Goal: Transaction & Acquisition: Purchase product/service

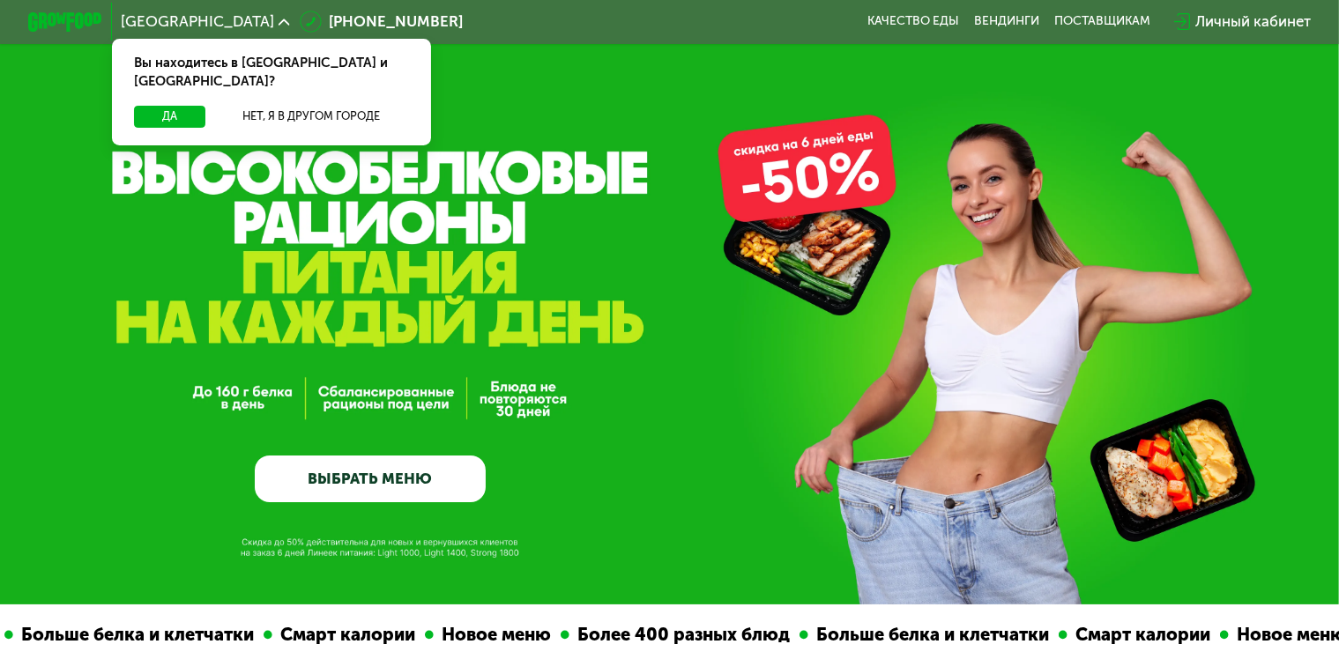
click at [426, 465] on link "ВЫБРАТЬ МЕНЮ" at bounding box center [371, 479] width 232 height 47
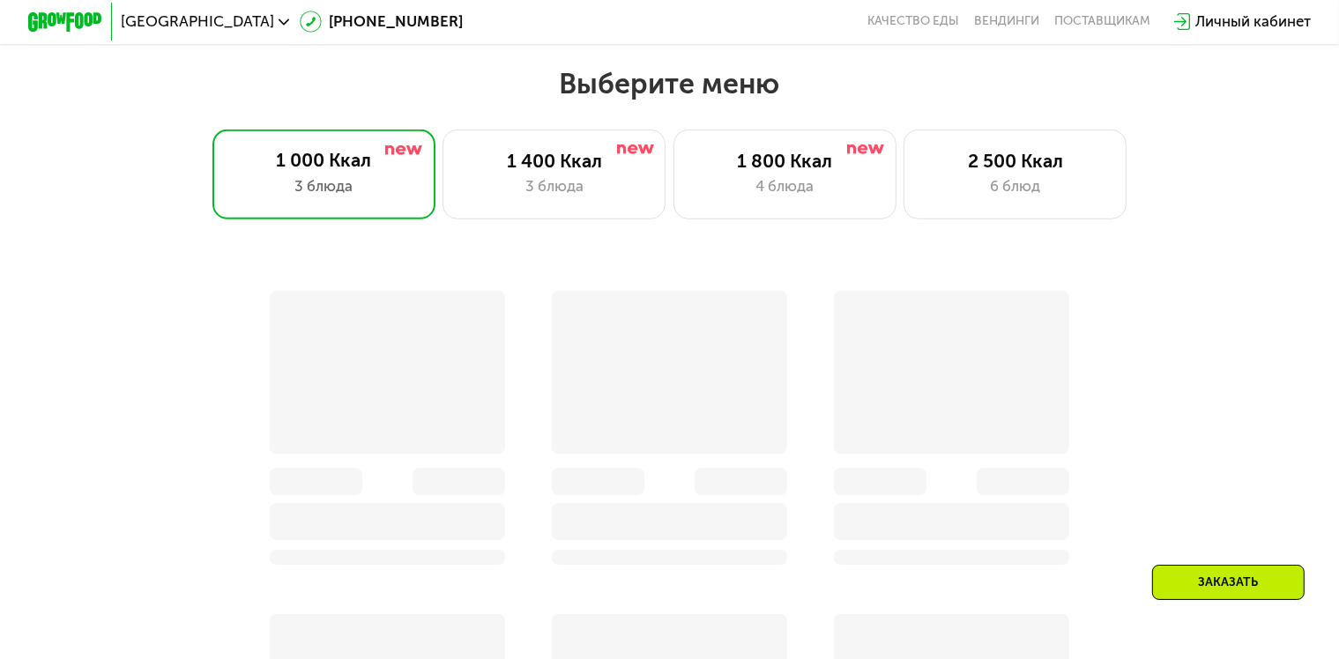
scroll to position [1184, 0]
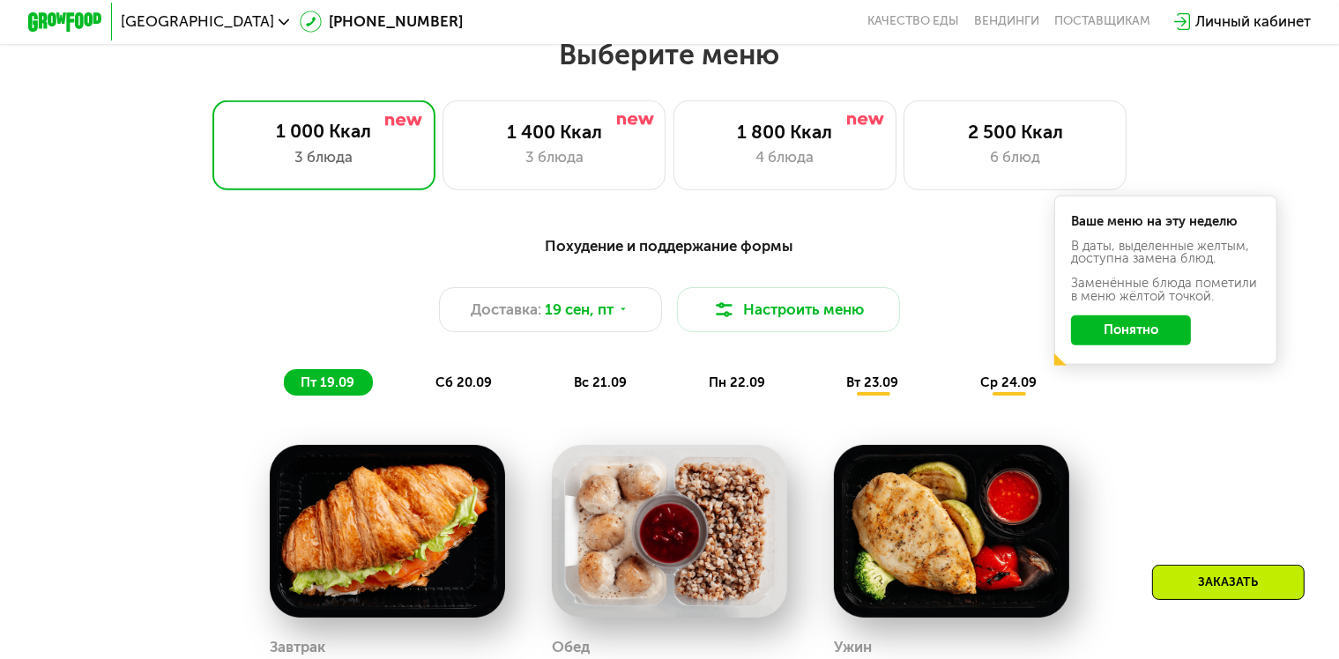
click at [1163, 338] on button "Понятно" at bounding box center [1131, 331] width 120 height 30
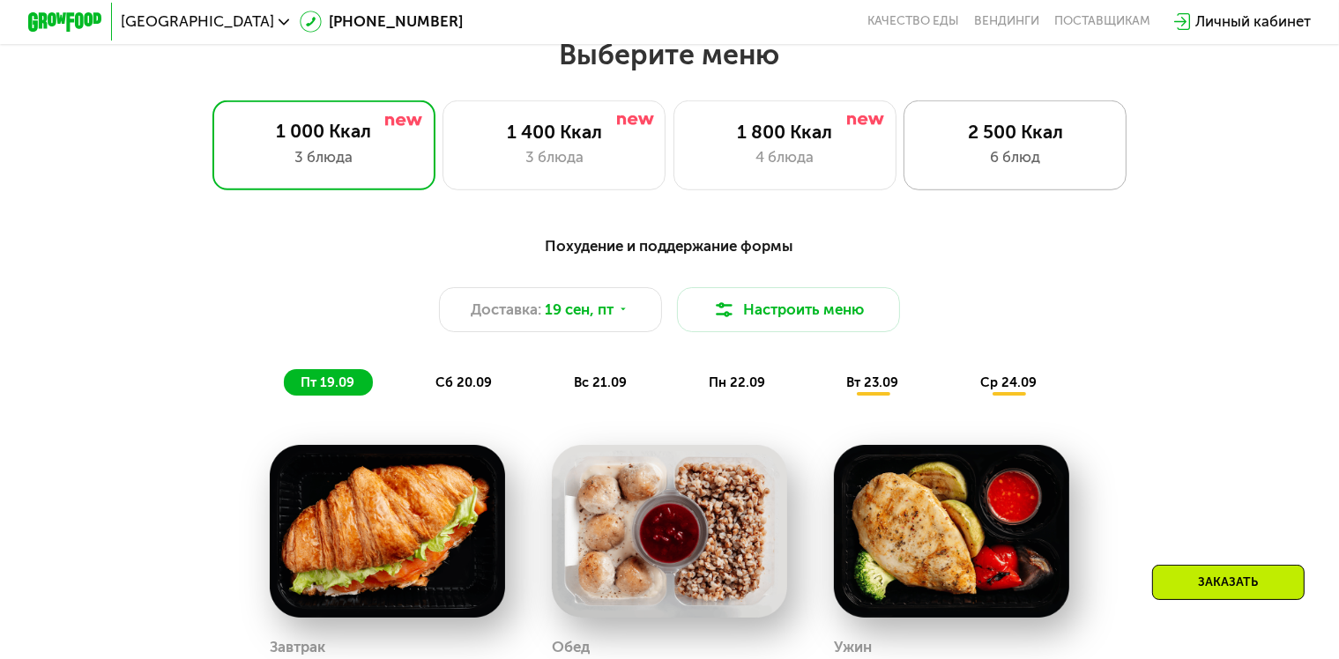
click at [1093, 137] on div "2 500 Ккал" at bounding box center [1015, 132] width 184 height 22
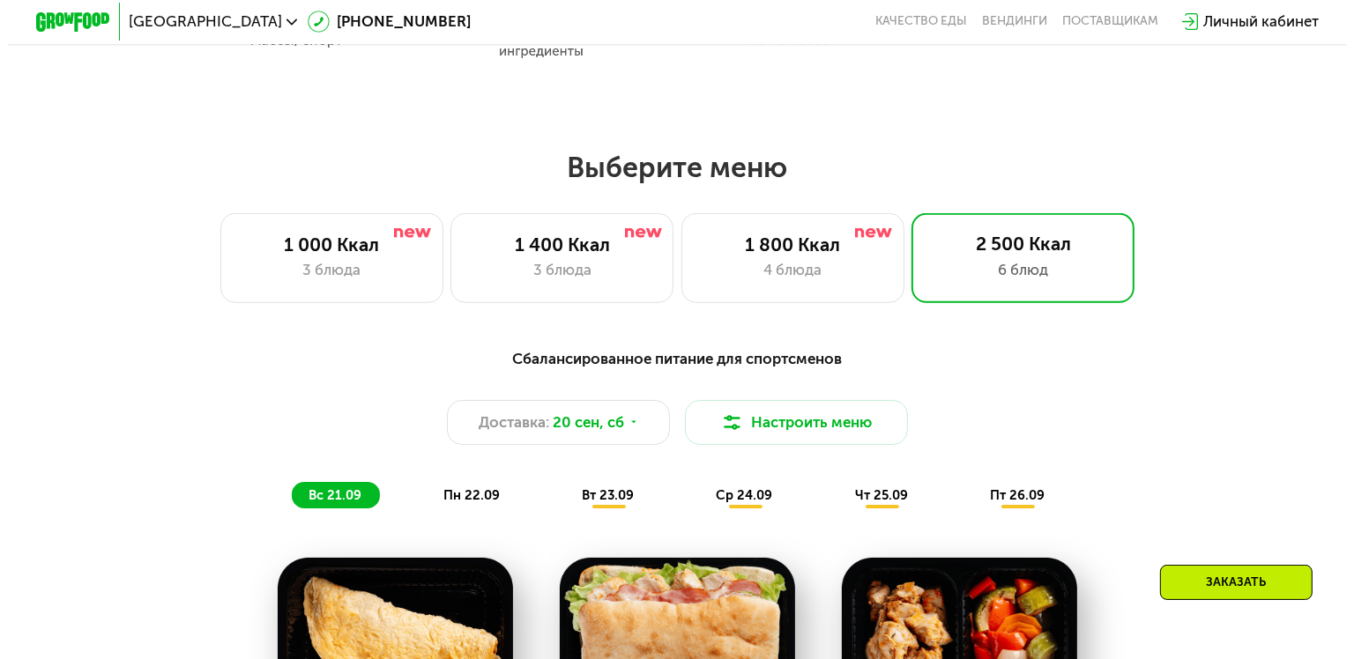
scroll to position [1222, 0]
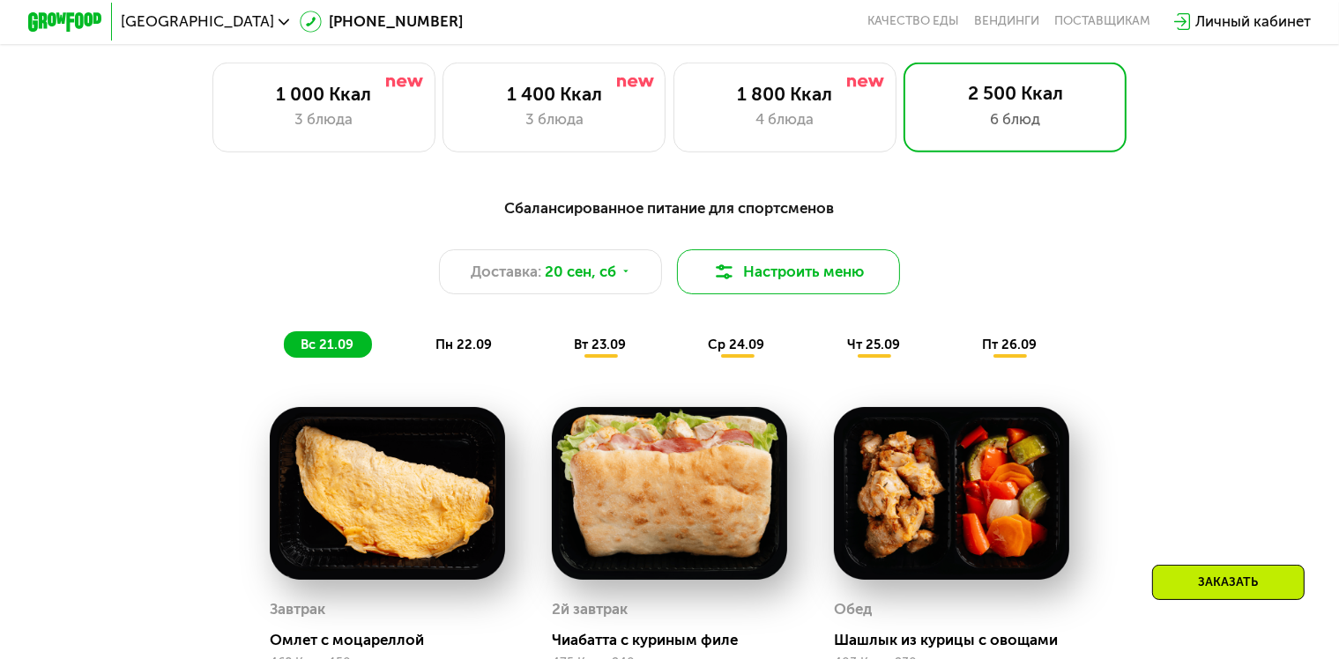
click at [803, 279] on button "Настроить меню" at bounding box center [788, 271] width 223 height 45
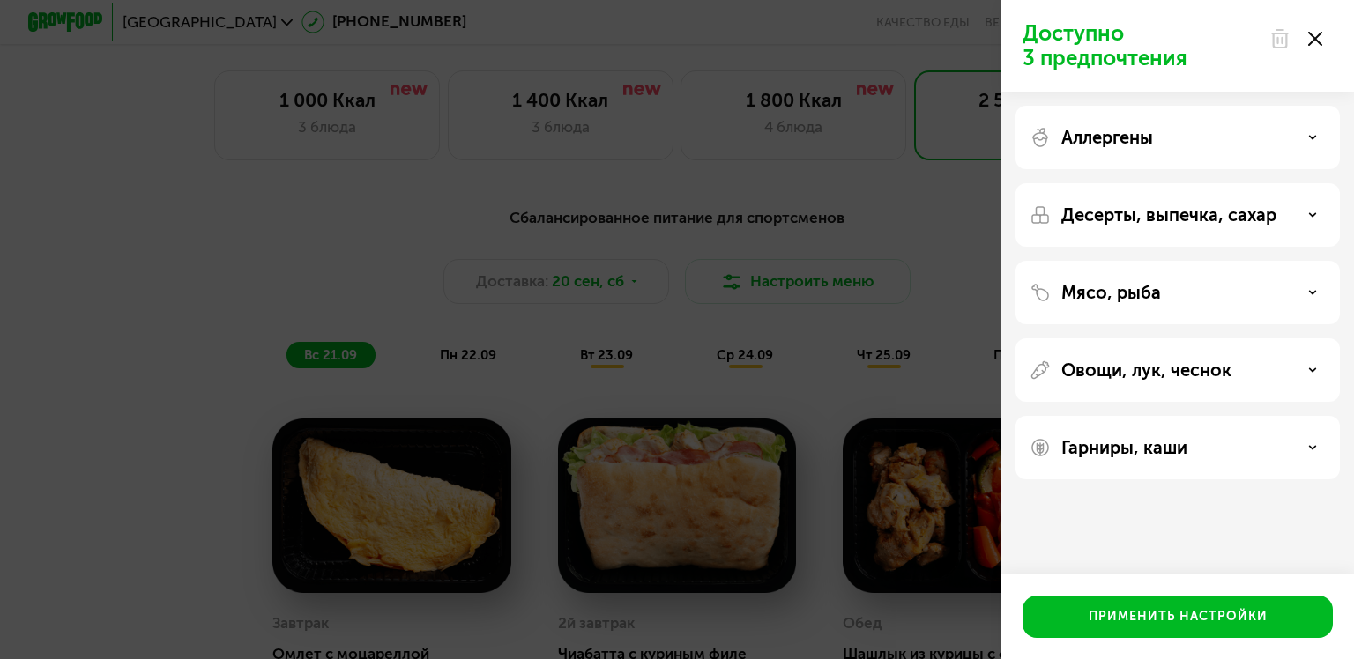
click at [1317, 286] on div "Мясо, рыба" at bounding box center [1177, 292] width 296 height 21
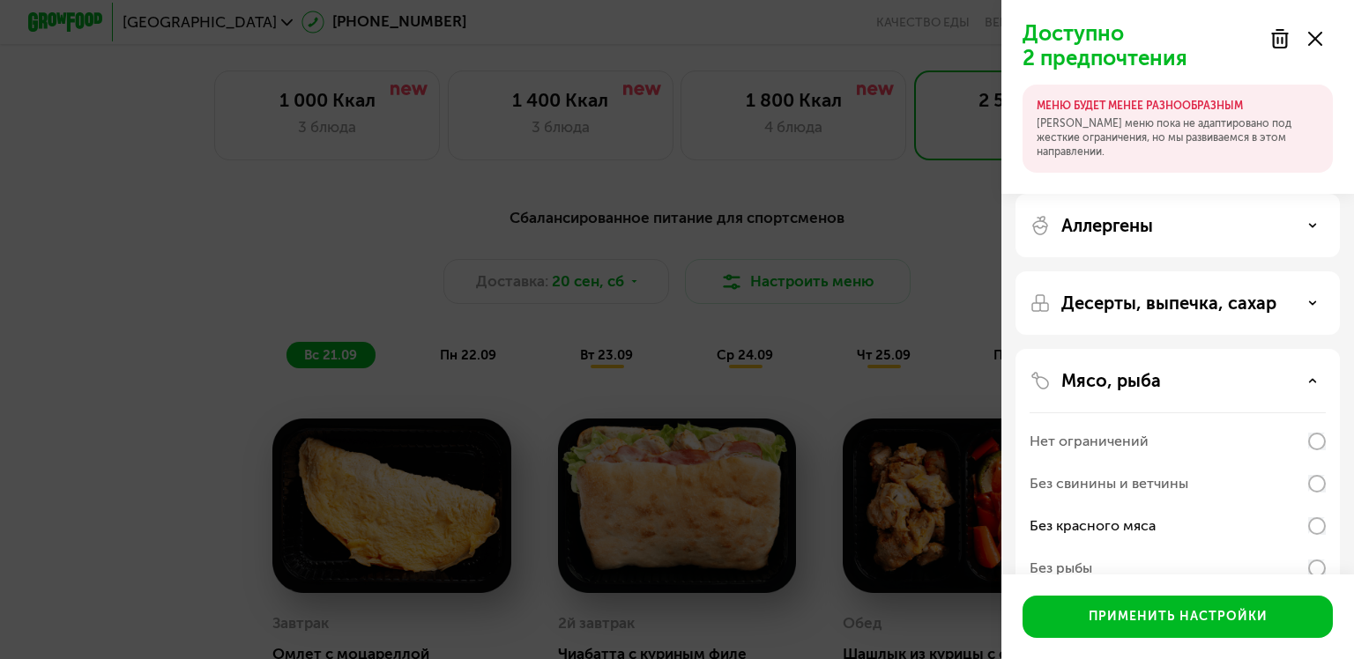
click at [1317, 389] on div "Мясо, рыба" at bounding box center [1177, 380] width 296 height 21
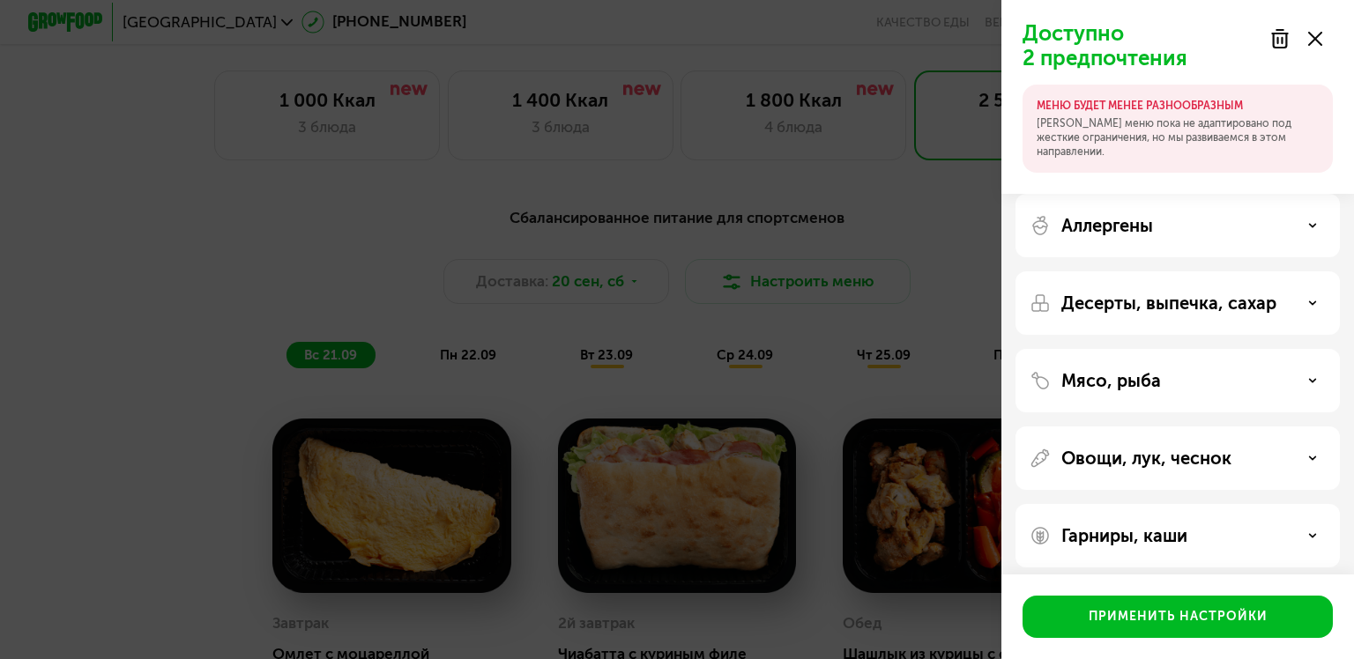
click at [1317, 389] on div "Мясо, рыба" at bounding box center [1177, 380] width 296 height 21
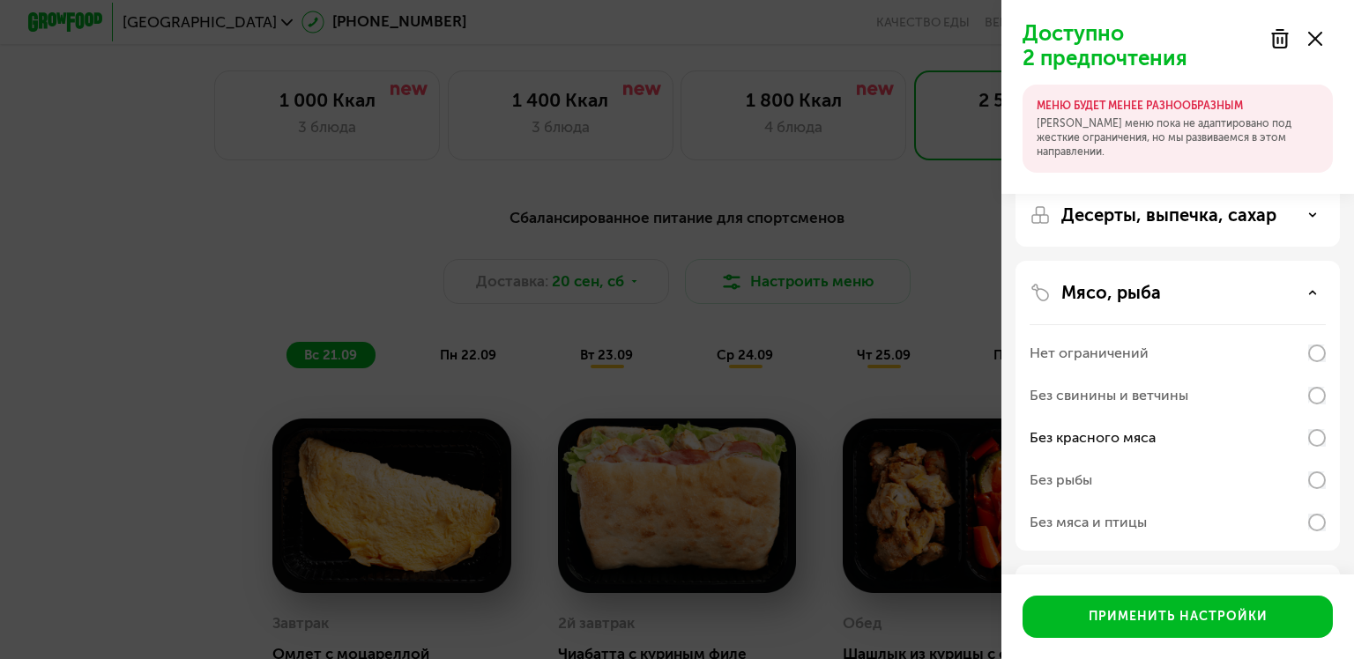
scroll to position [92, 0]
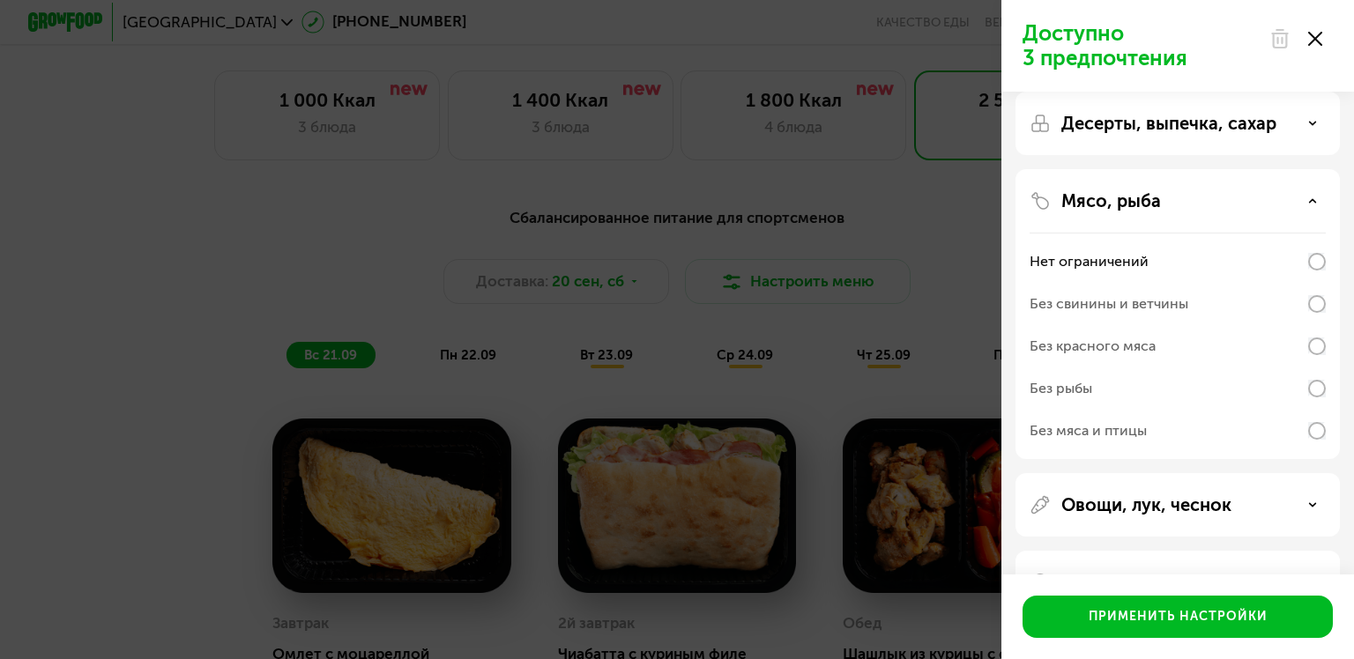
click at [1320, 117] on div "Десерты, выпечка, сахар" at bounding box center [1177, 123] width 296 height 21
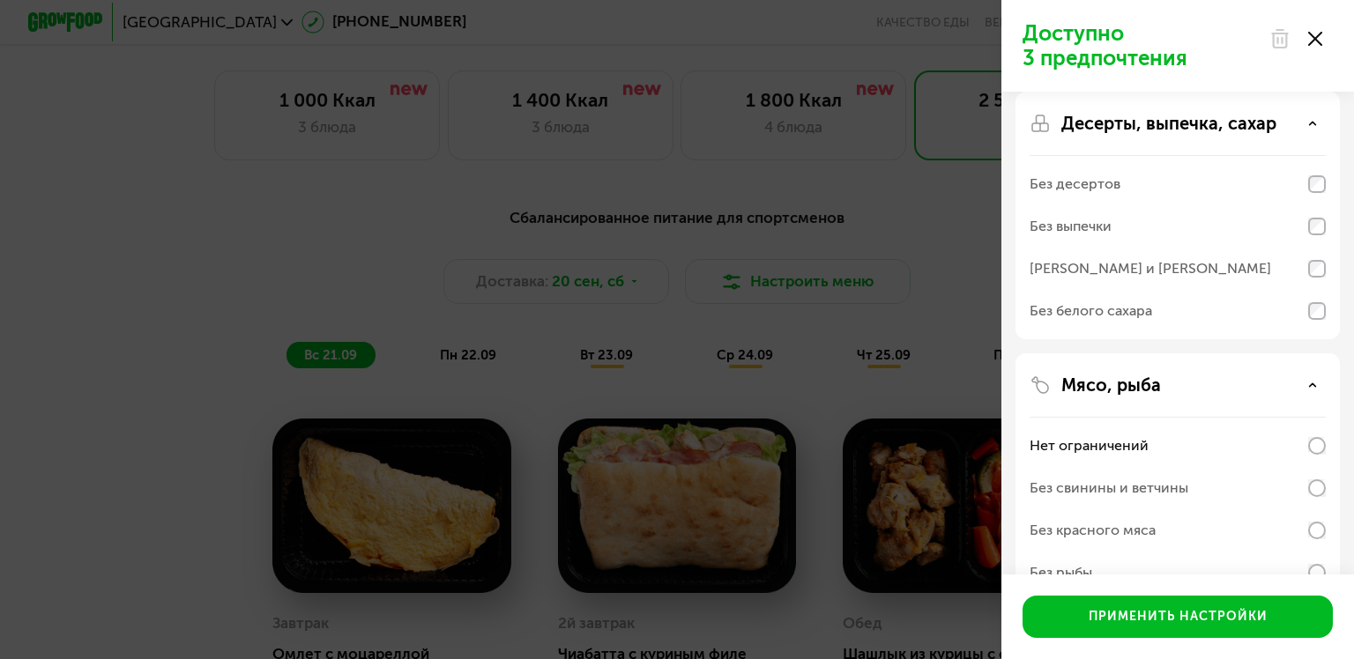
click at [1320, 117] on div "Десерты, выпечка, сахар" at bounding box center [1177, 123] width 296 height 21
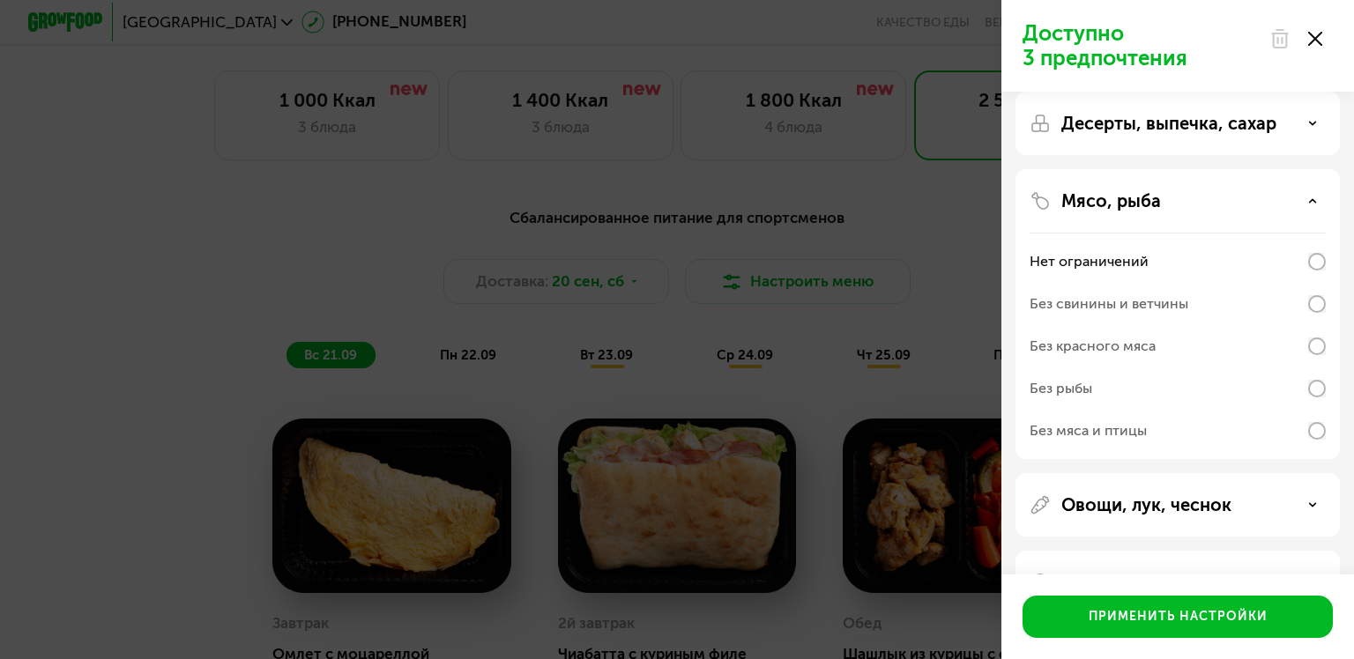
click at [1311, 201] on use at bounding box center [1313, 200] width 6 height 3
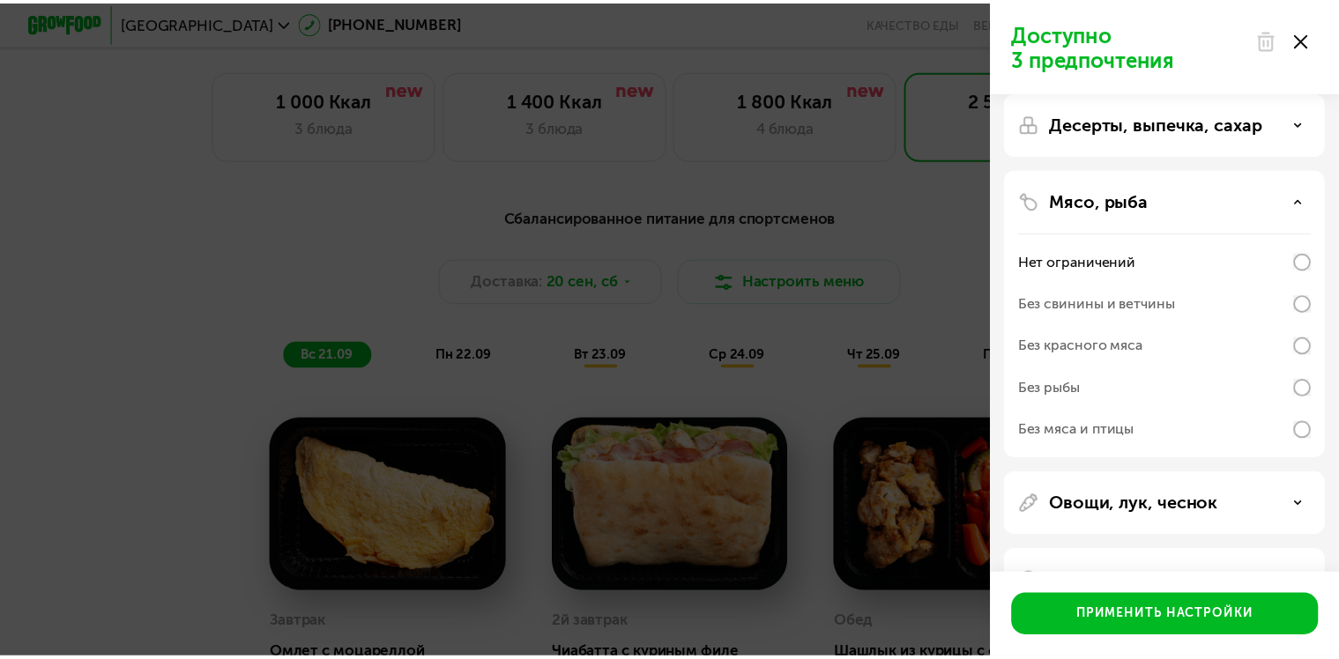
scroll to position [0, 0]
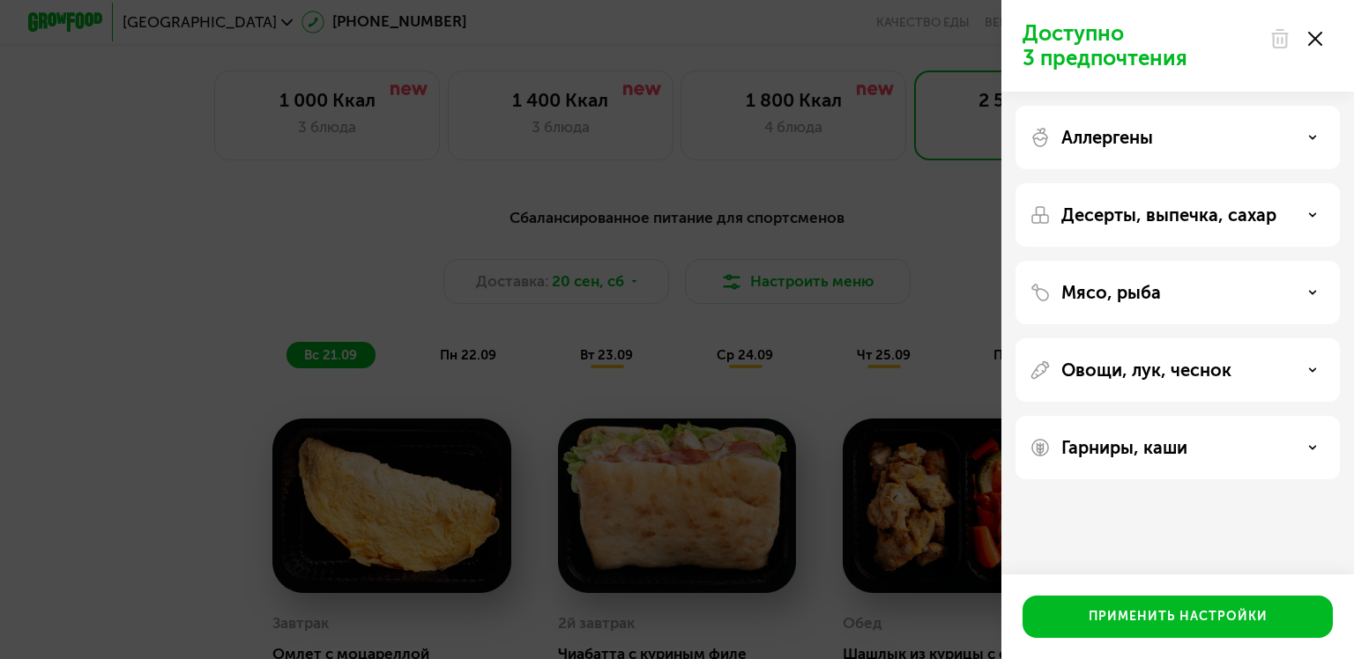
click at [1309, 293] on icon at bounding box center [1312, 292] width 9 height 9
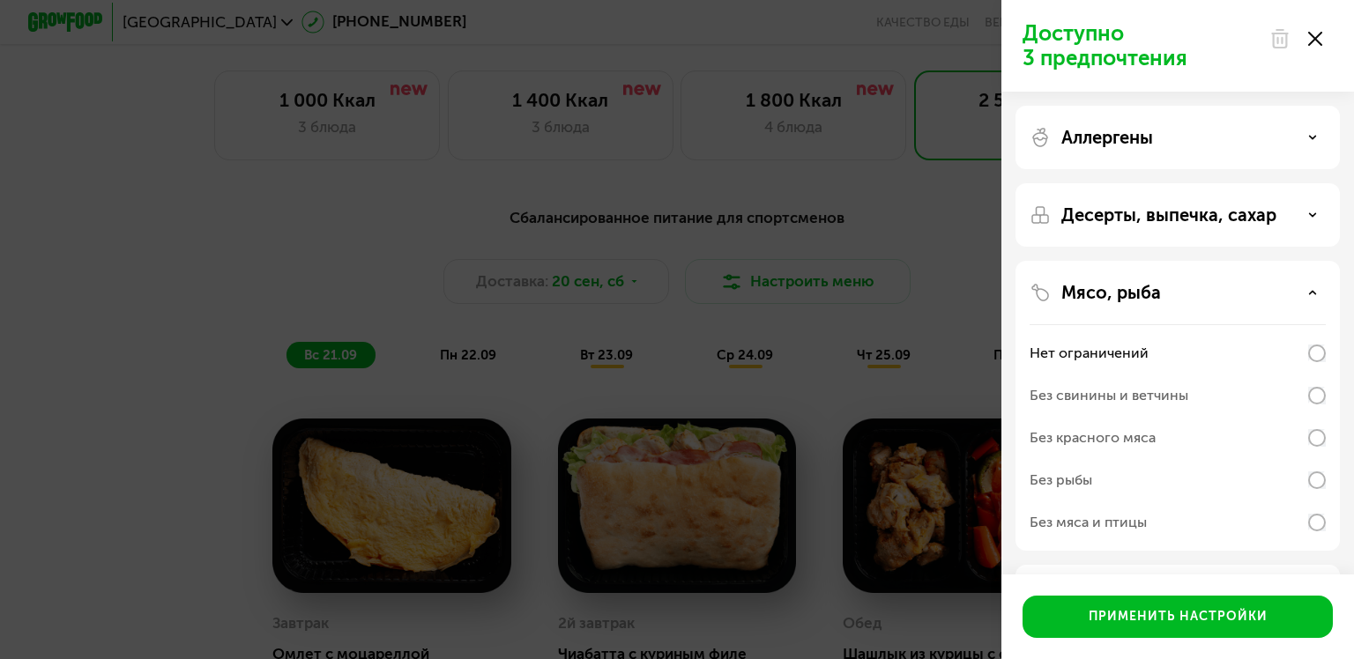
click at [1310, 293] on use at bounding box center [1313, 292] width 6 height 3
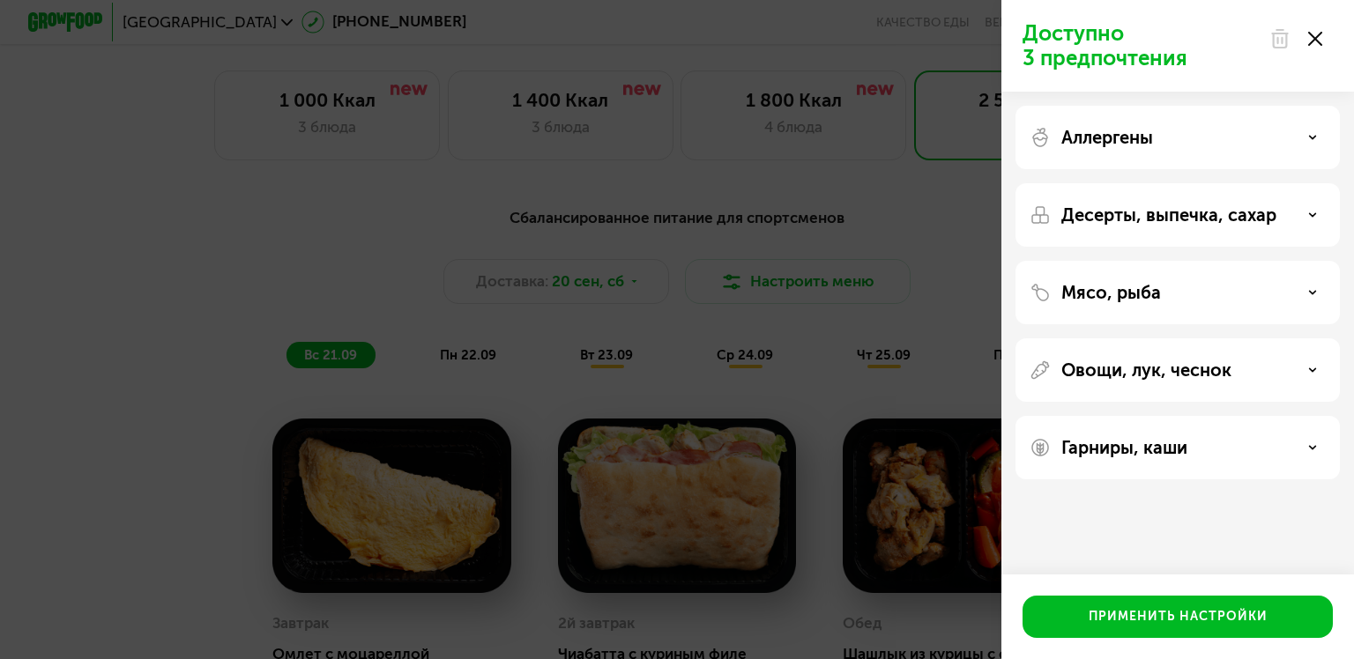
click at [1320, 368] on div "Овощи, лук, чеснок" at bounding box center [1177, 370] width 296 height 21
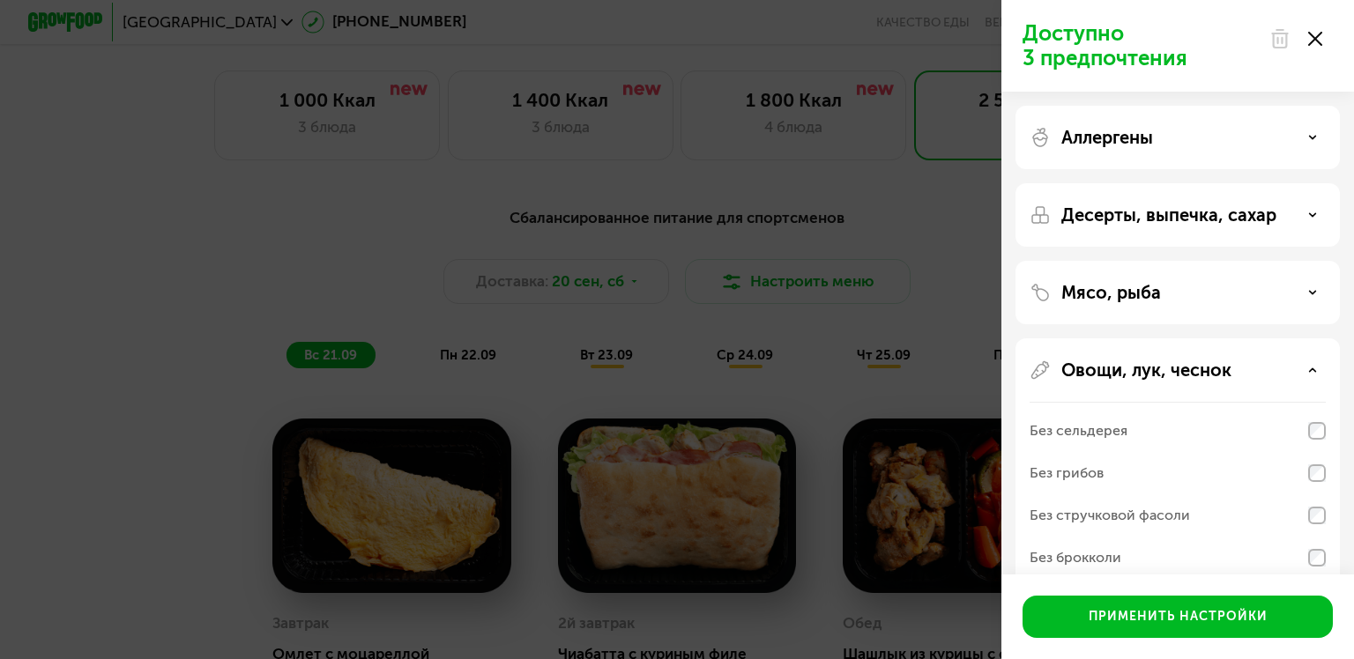
click at [1320, 368] on div "Овощи, лук, чеснок" at bounding box center [1177, 370] width 296 height 21
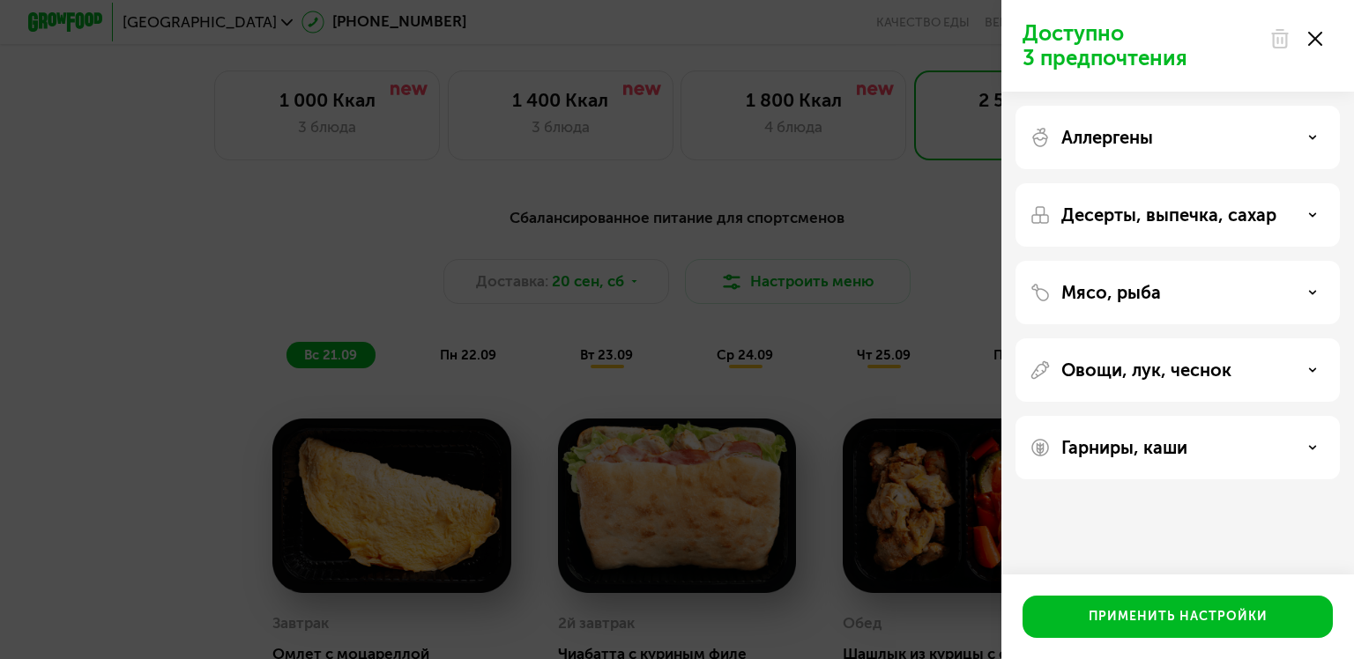
click at [948, 228] on div "Доступно 3 предпочтения Аллергены Десерты, выпечка, сахар Мясо, рыба Овощи, лук…" at bounding box center [677, 329] width 1354 height 659
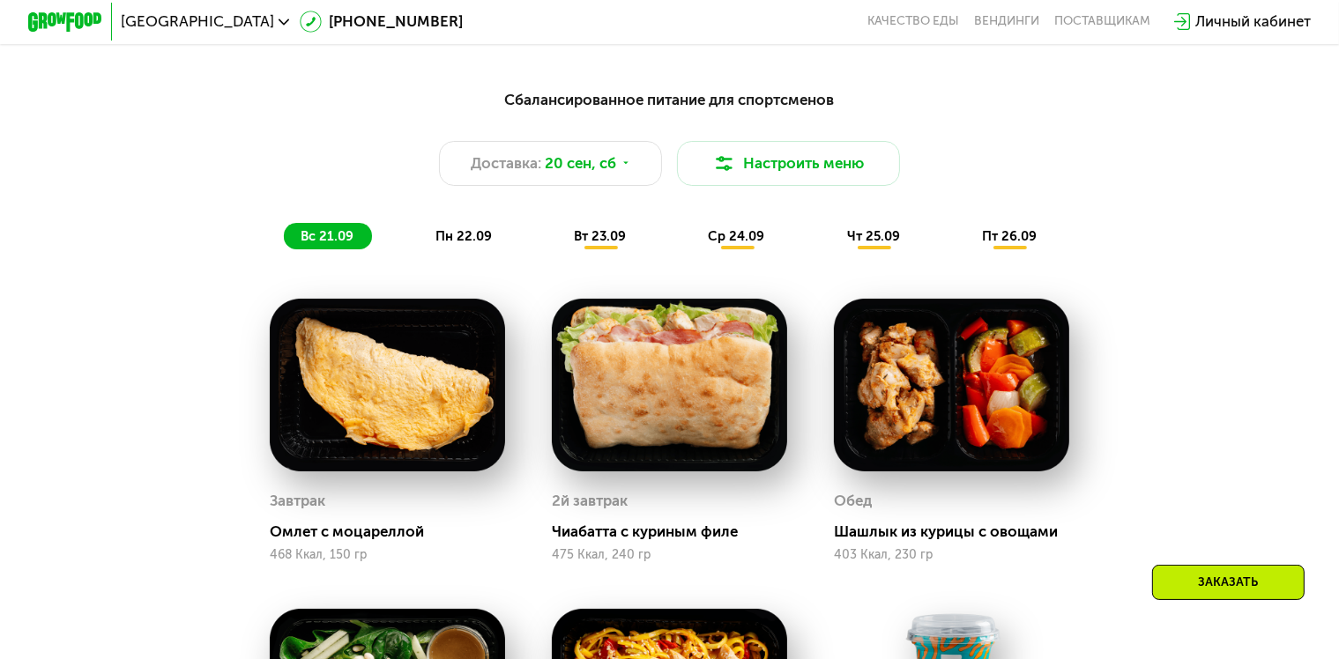
scroll to position [1333, 0]
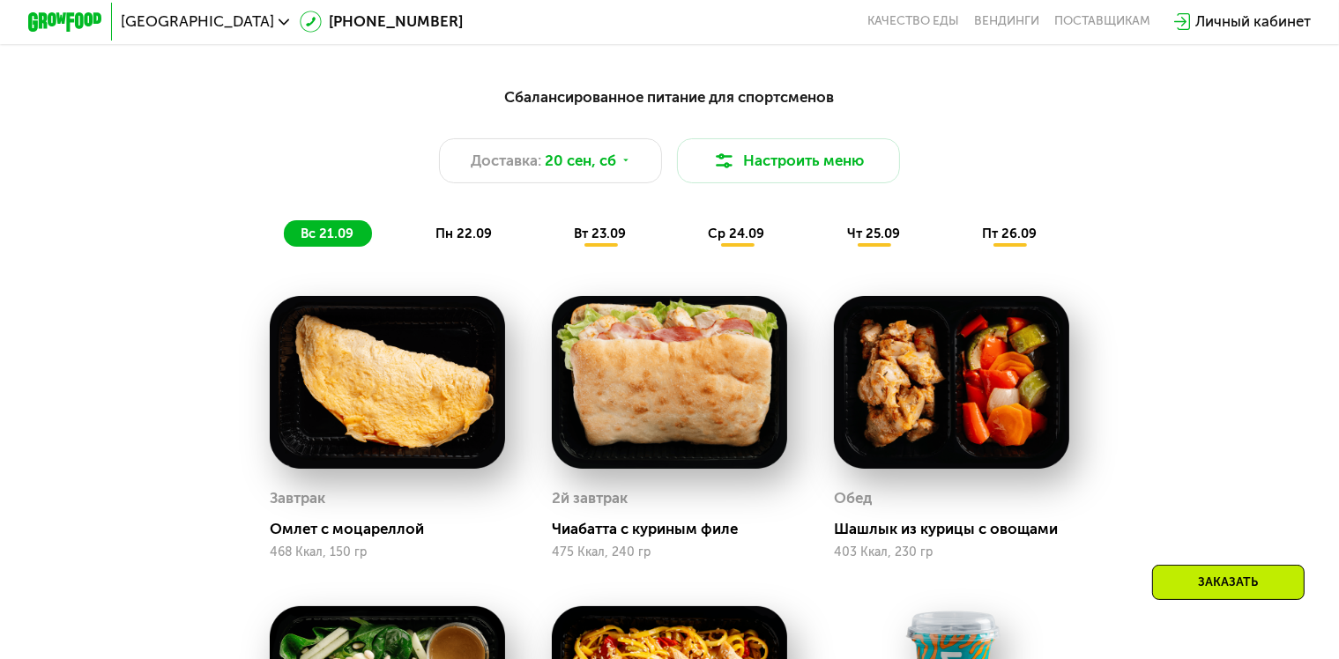
click at [476, 242] on span "пн 22.09" at bounding box center [463, 234] width 56 height 16
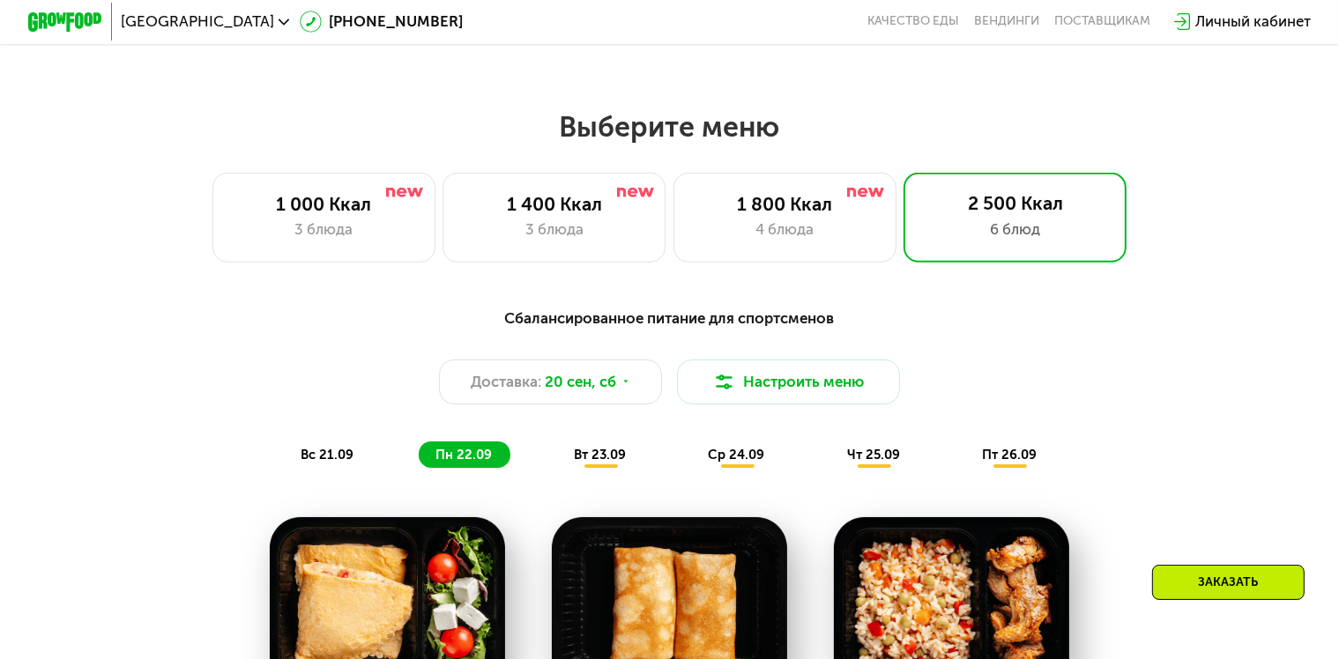
scroll to position [1111, 0]
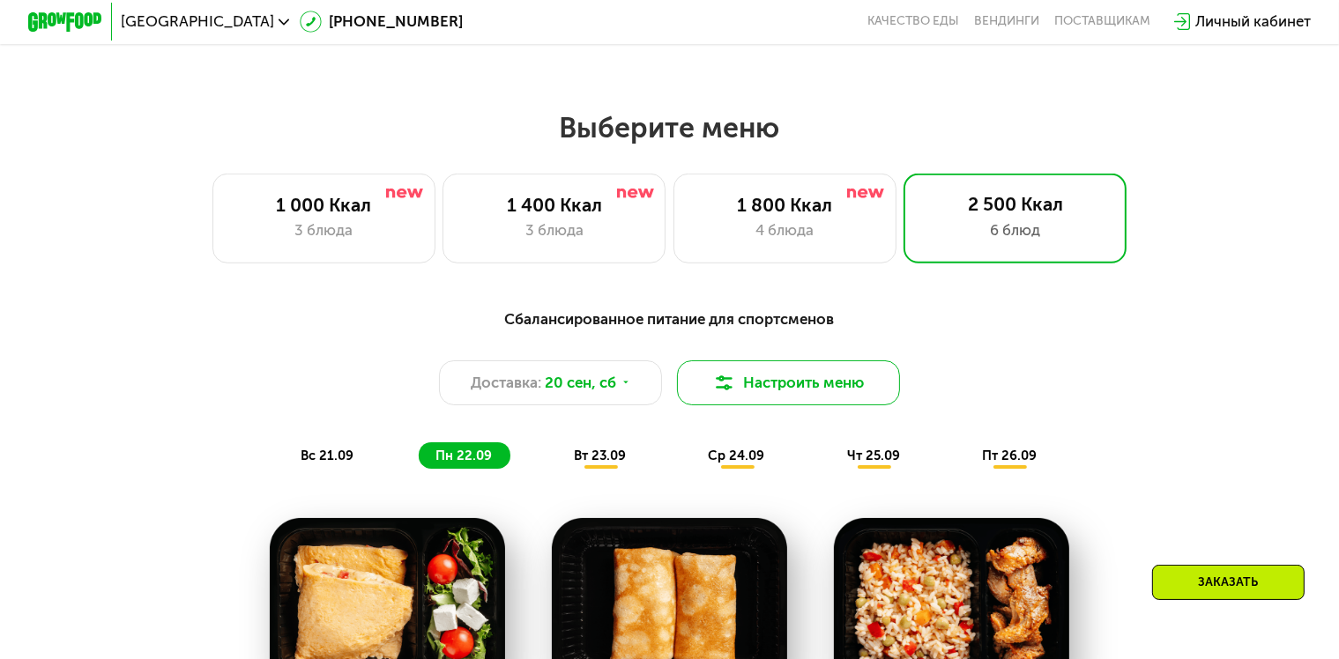
click at [836, 393] on button "Настроить меню" at bounding box center [788, 382] width 223 height 45
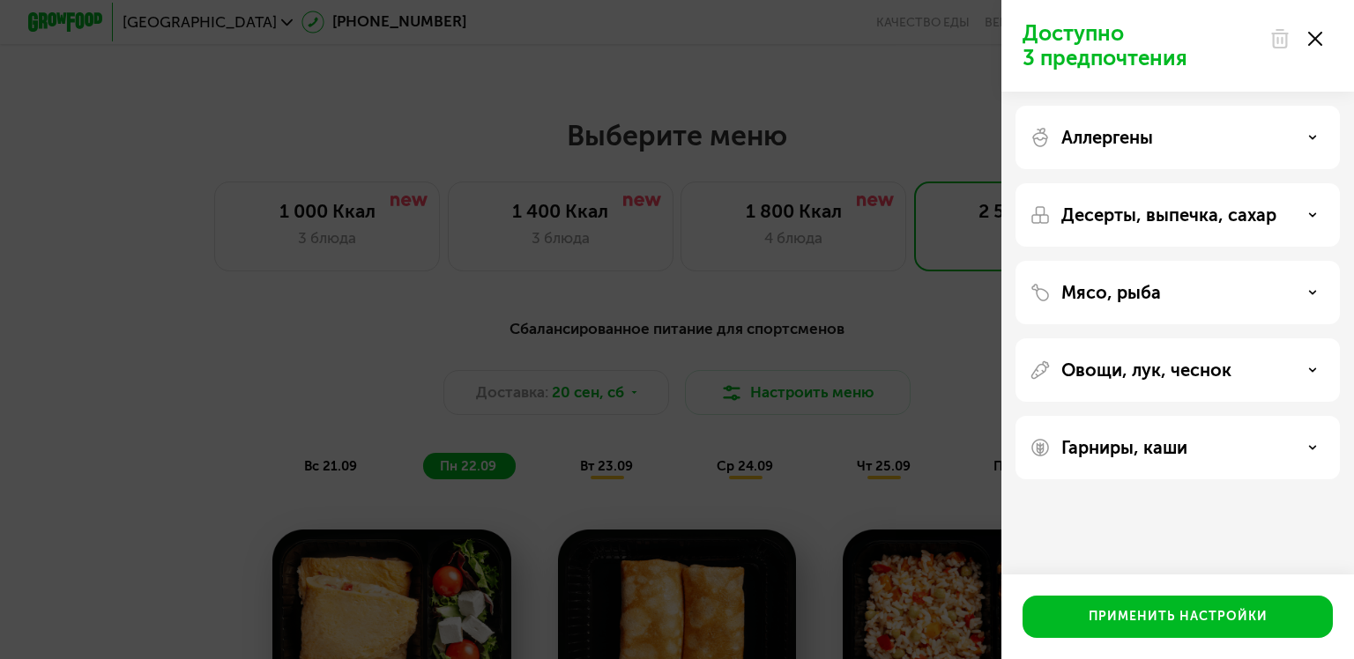
click at [1296, 212] on div "Десерты, выпечка, сахар" at bounding box center [1177, 214] width 296 height 21
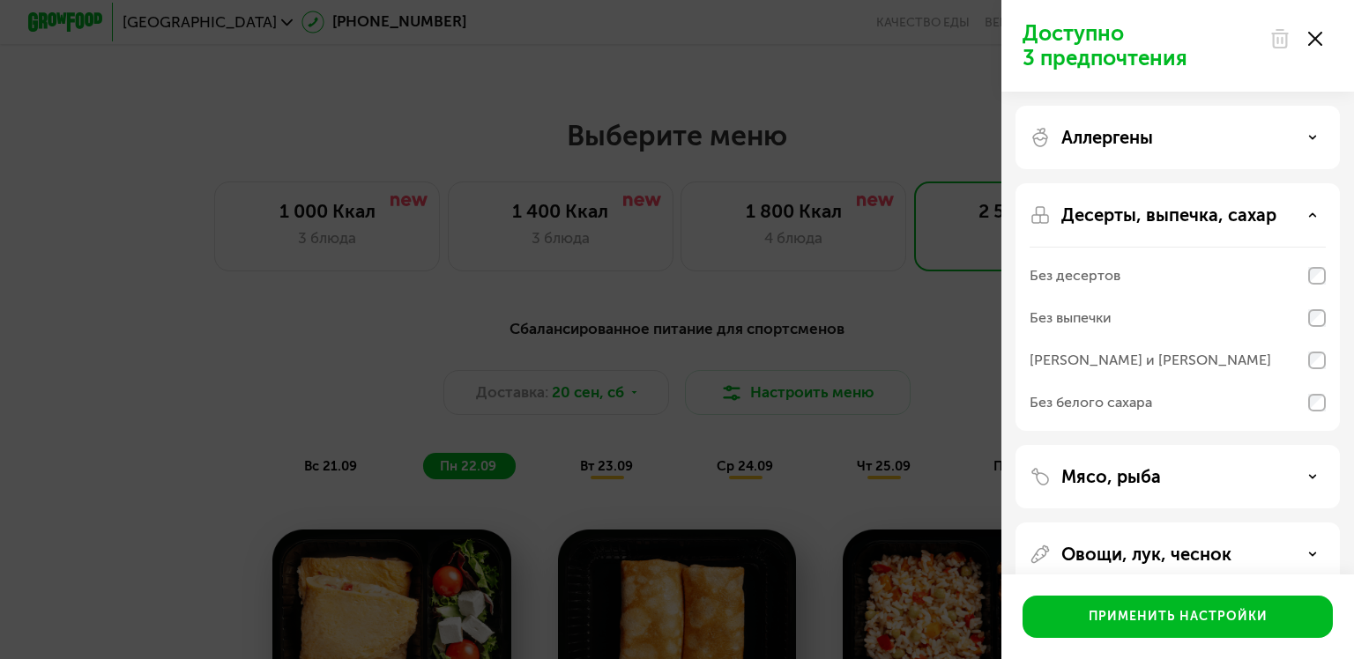
click at [1322, 328] on div "Без выпечки" at bounding box center [1177, 318] width 296 height 42
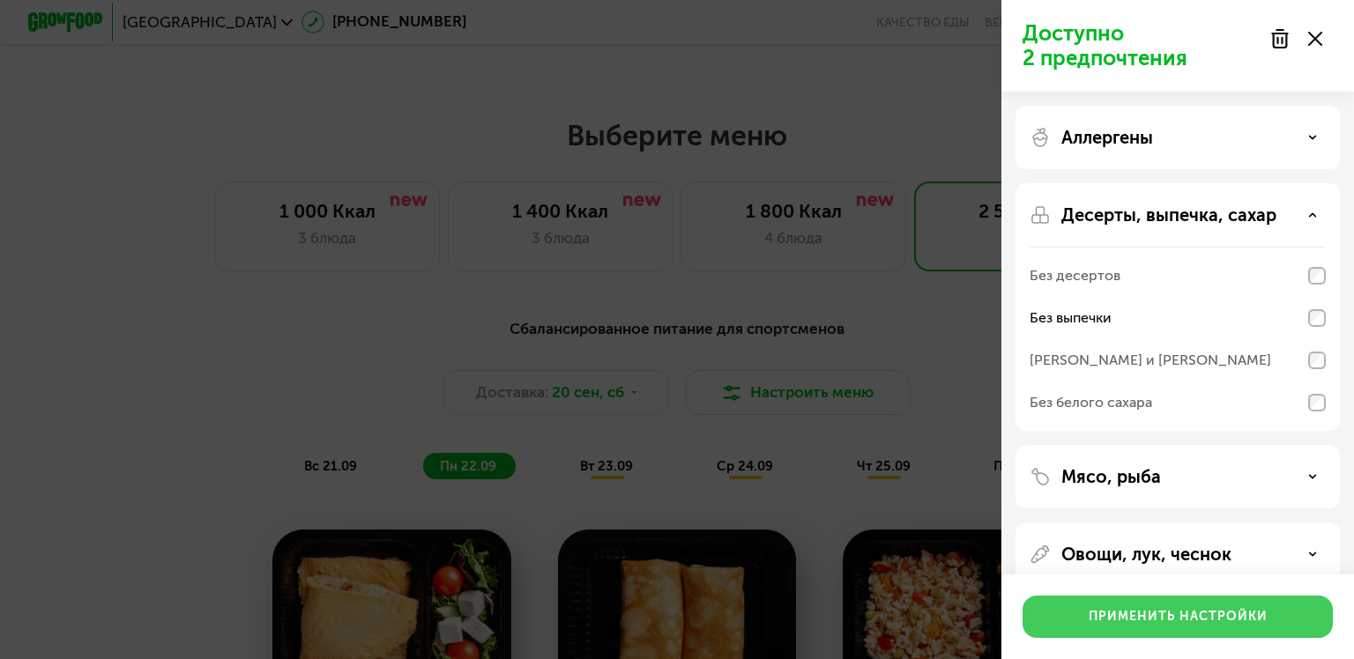
click at [1146, 628] on button "Применить настройки" at bounding box center [1177, 617] width 310 height 42
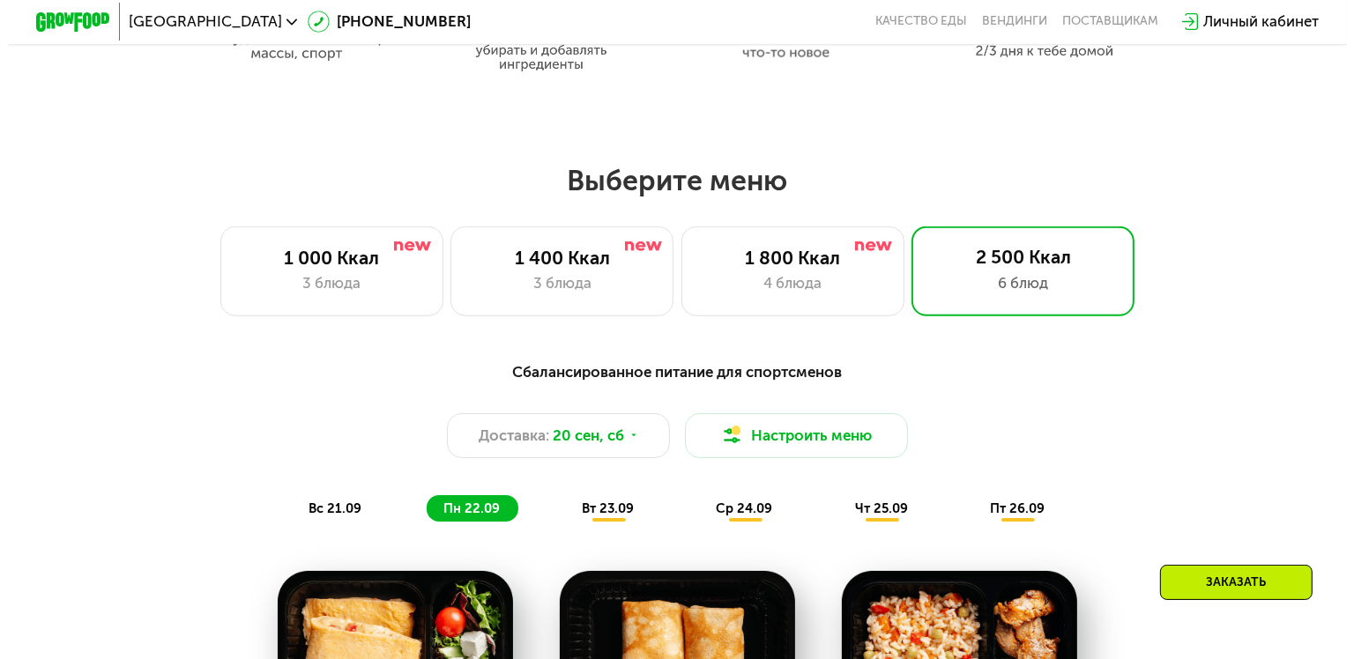
scroll to position [1097, 0]
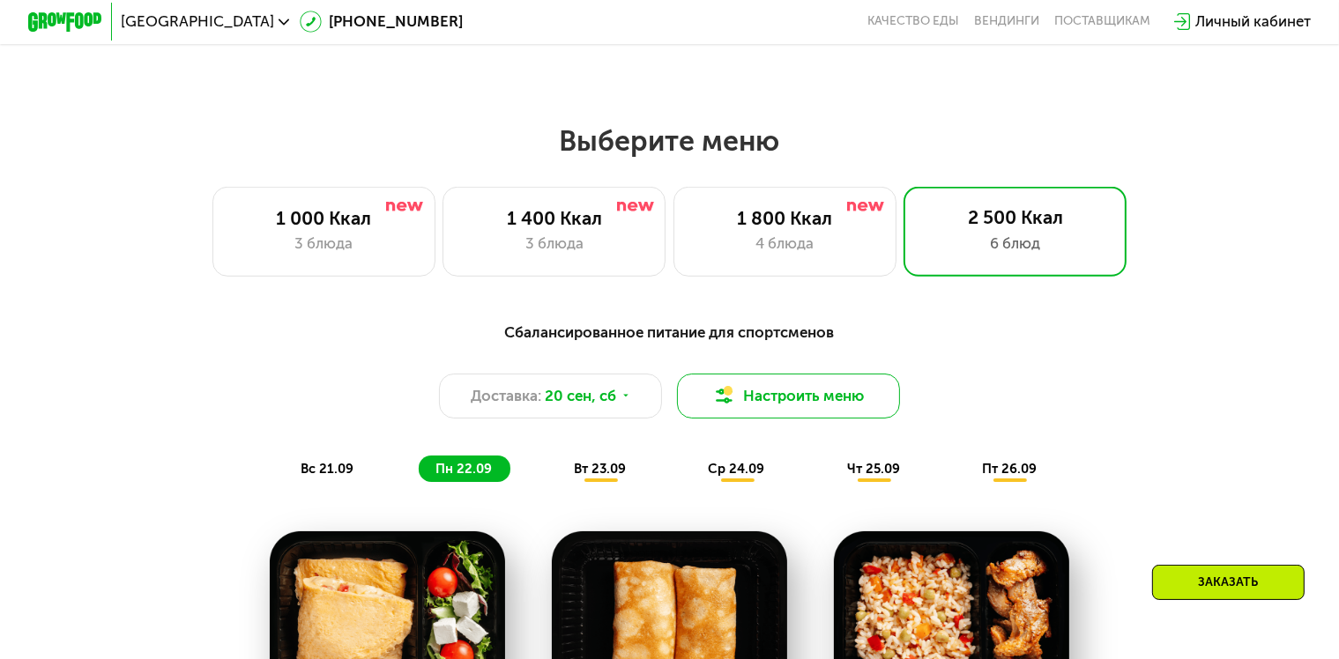
click at [811, 415] on button "Настроить меню" at bounding box center [788, 396] width 223 height 45
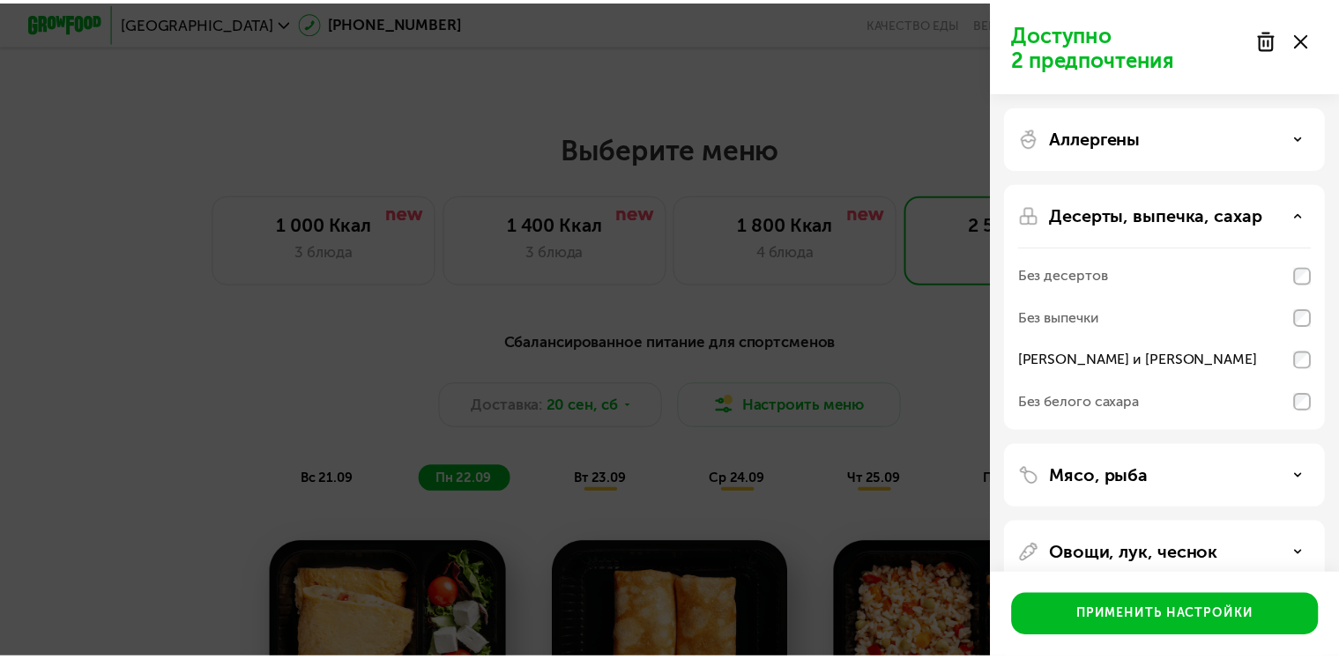
scroll to position [106, 0]
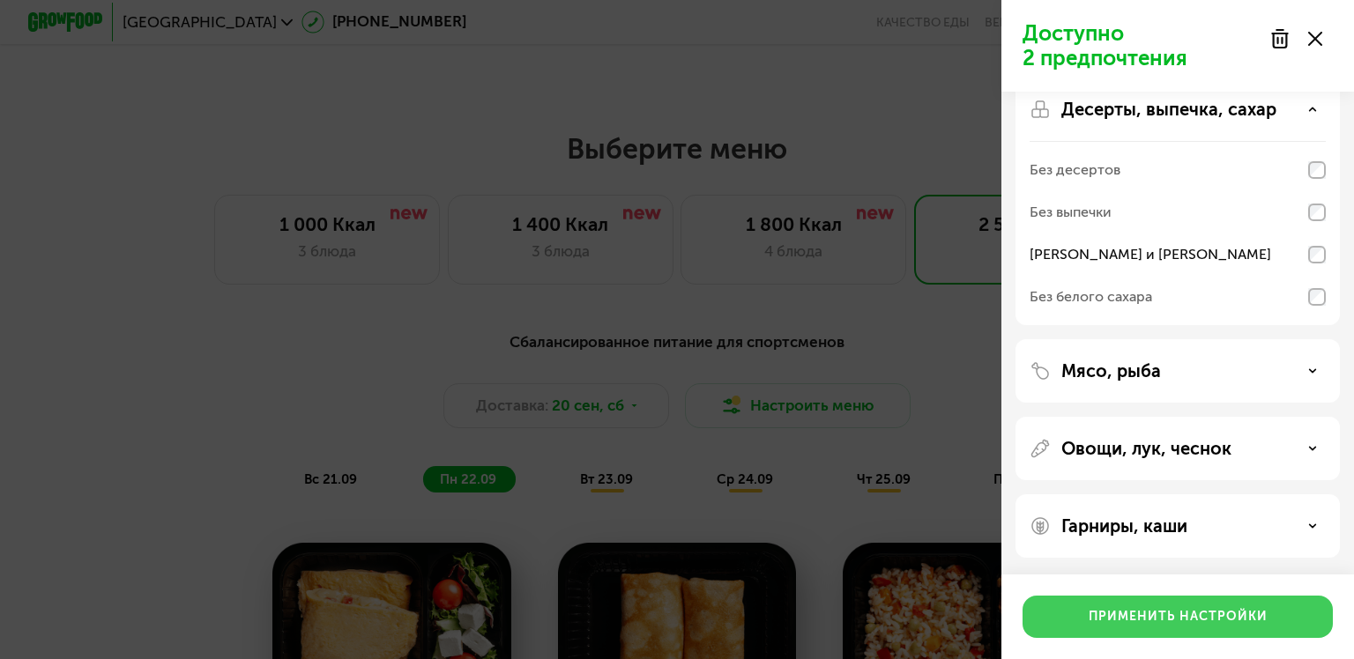
click at [1215, 610] on div "Применить настройки" at bounding box center [1178, 617] width 179 height 18
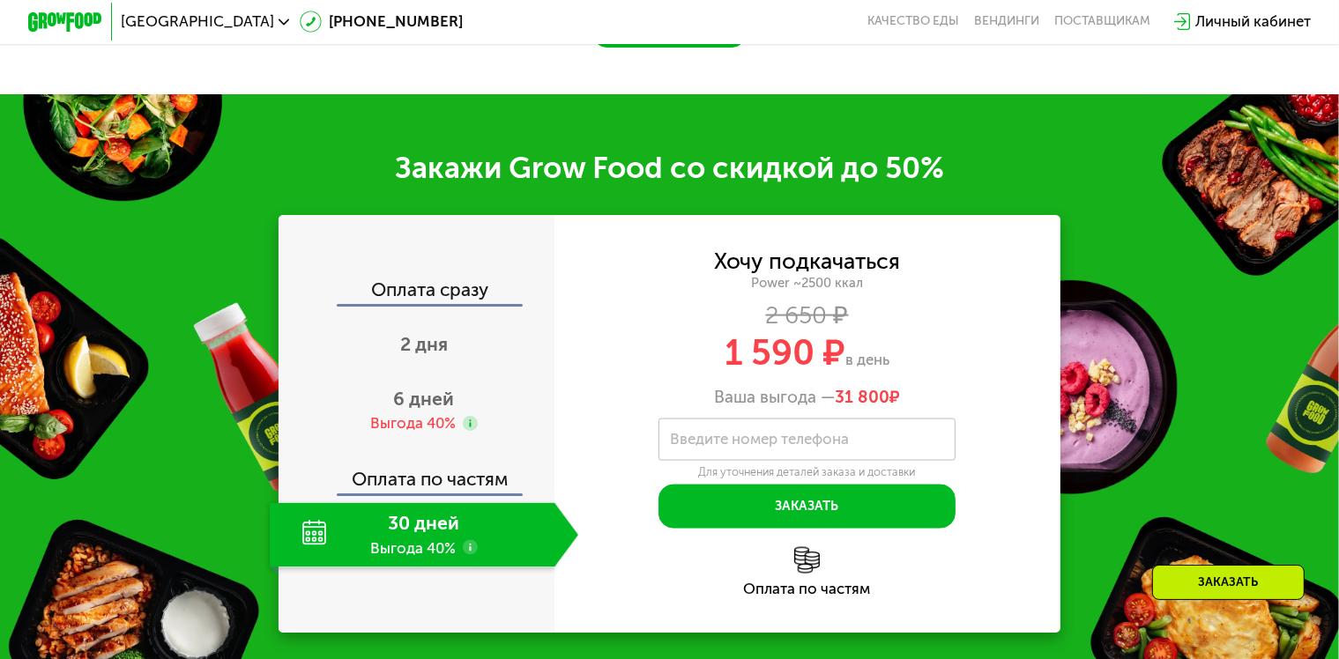
scroll to position [2517, 0]
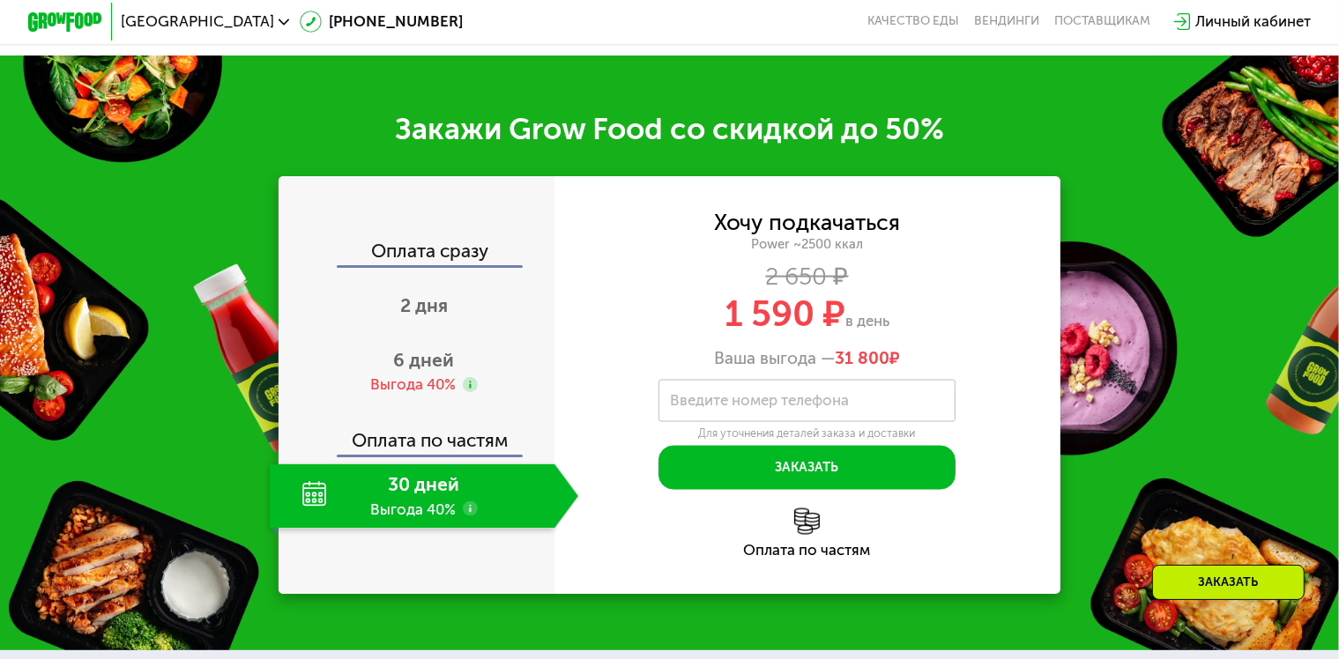
click at [675, 268] on div "Хочу подкачаться Power ~2500 ккал 2 650 ₽ 1 590 ₽ в день Ваша выгода — 31 800 ₽" at bounding box center [807, 290] width 506 height 156
click at [431, 368] on span "6 дней" at bounding box center [424, 360] width 61 height 22
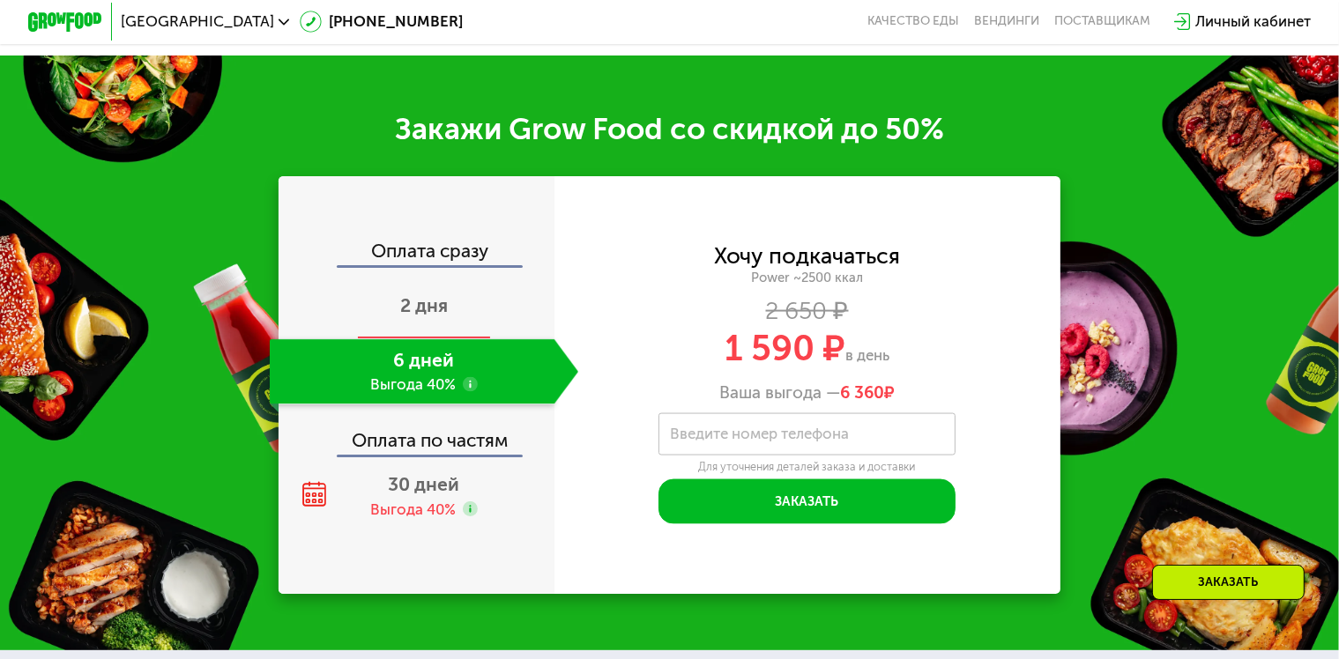
click at [426, 323] on div "2 дня" at bounding box center [424, 306] width 308 height 65
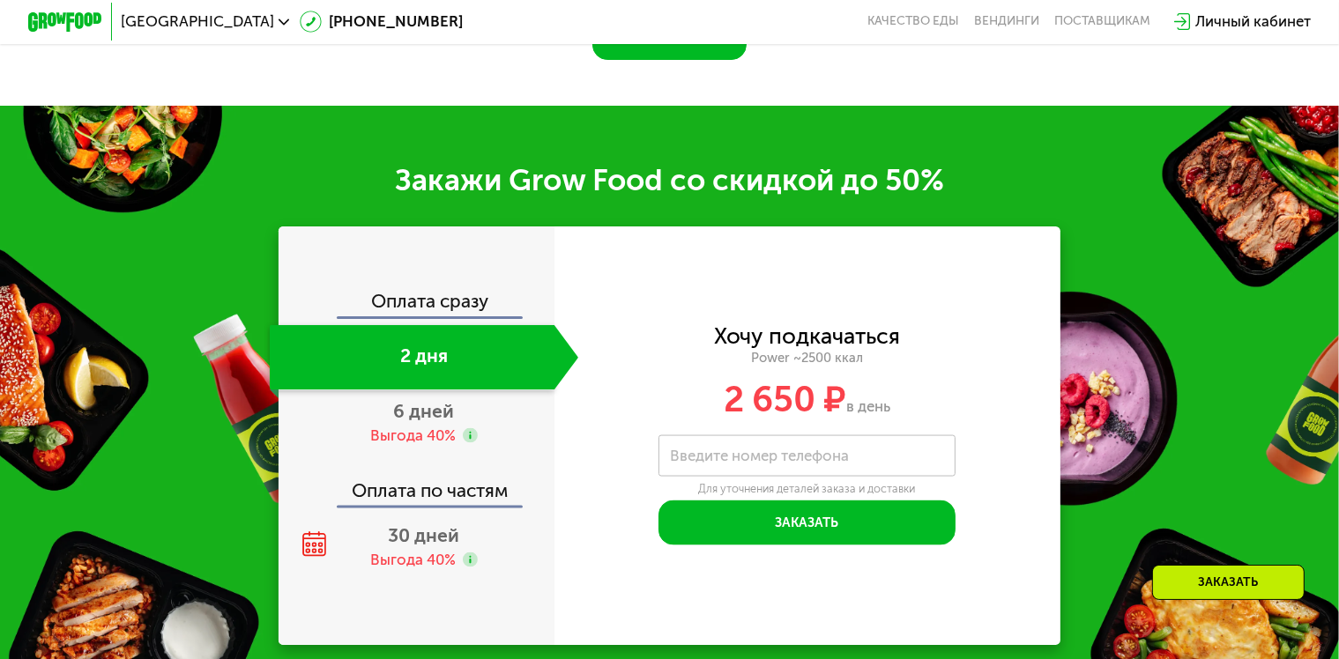
scroll to position [2590, 0]
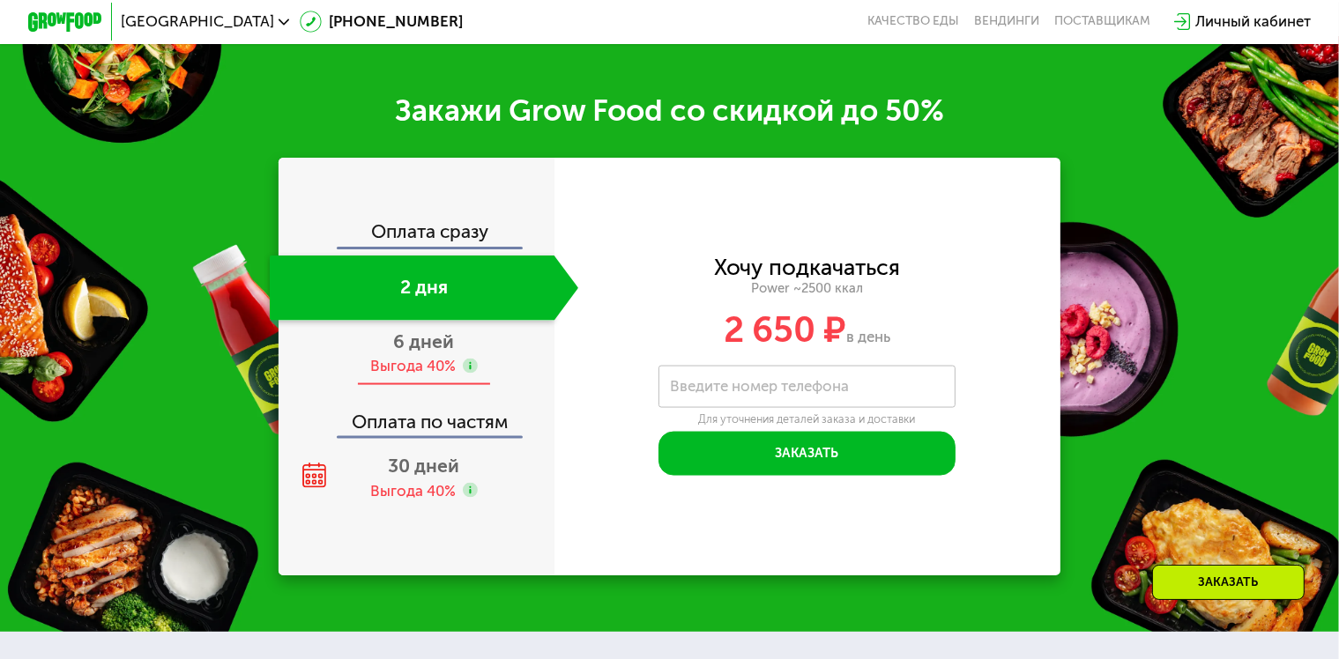
click at [416, 376] on div "Выгода 40%" at bounding box center [412, 366] width 85 height 20
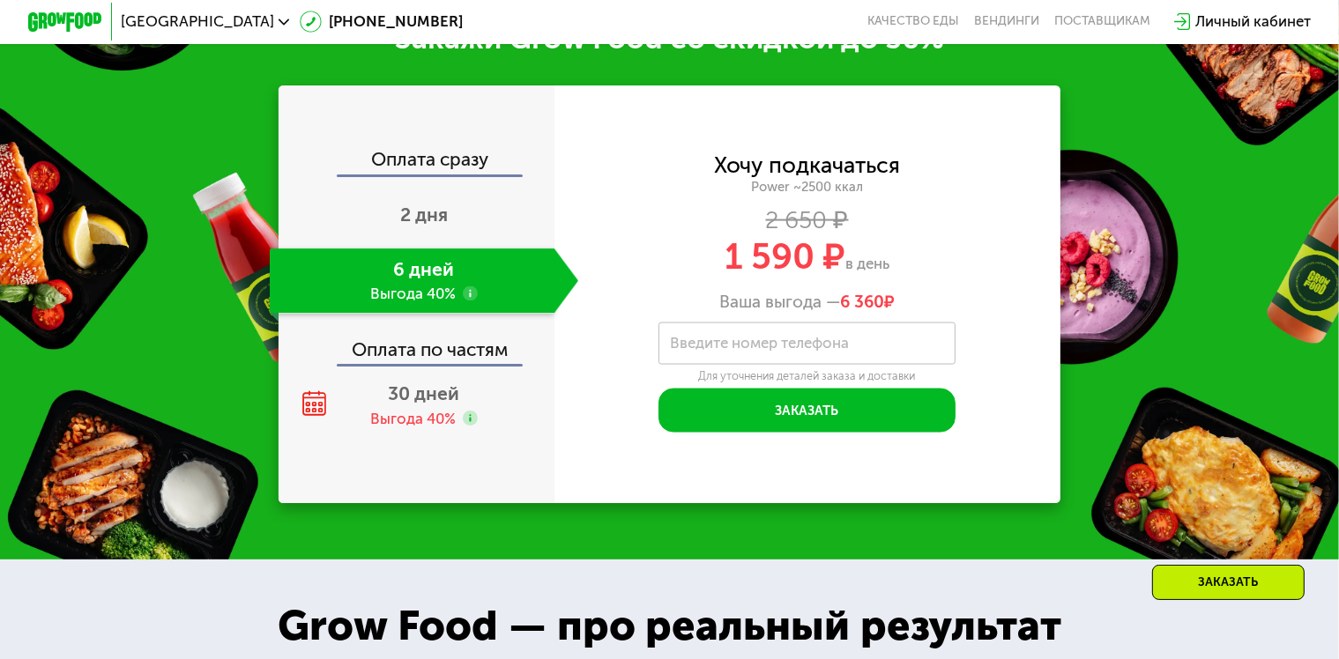
scroll to position [2517, 0]
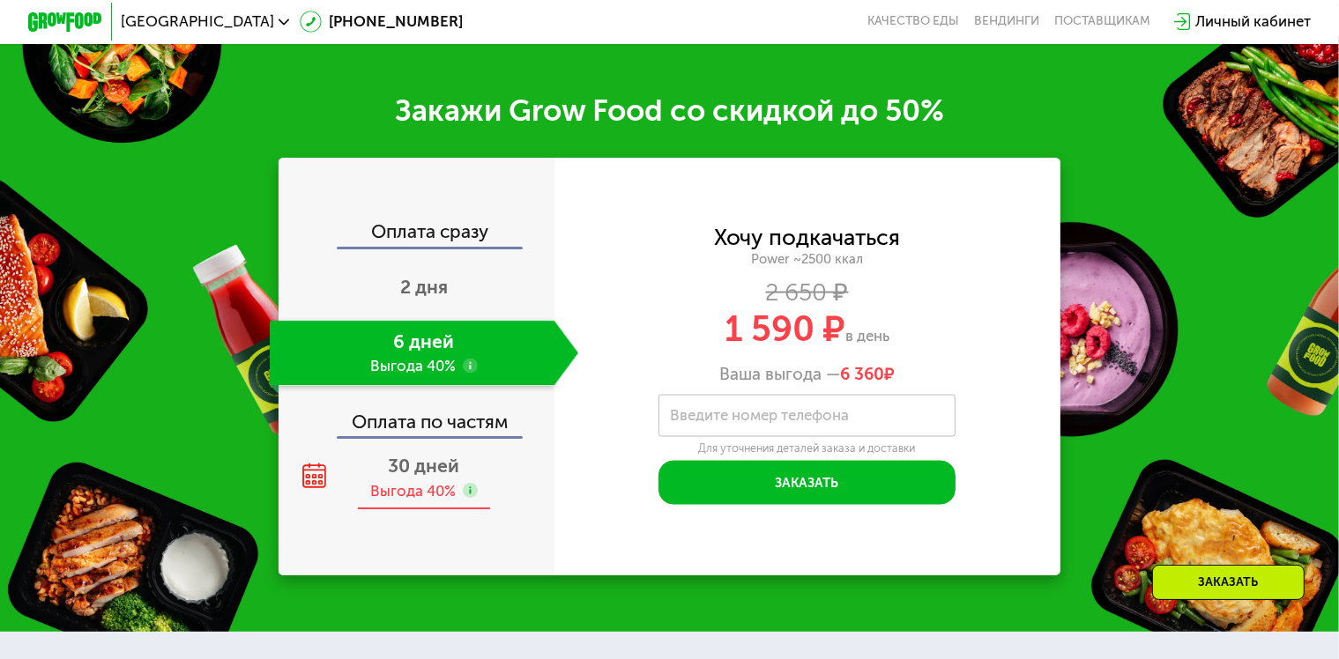
click at [420, 477] on span "30 дней" at bounding box center [424, 466] width 71 height 22
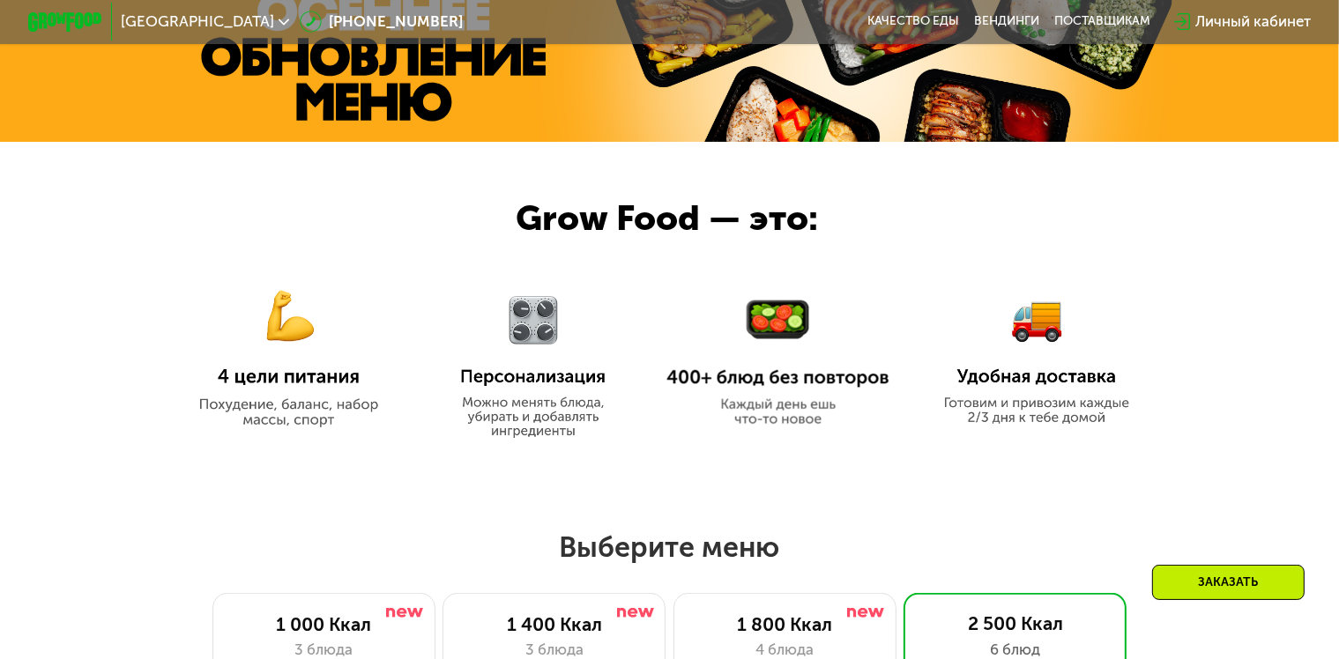
scroll to position [724, 0]
